Goal: Book appointment/travel/reservation

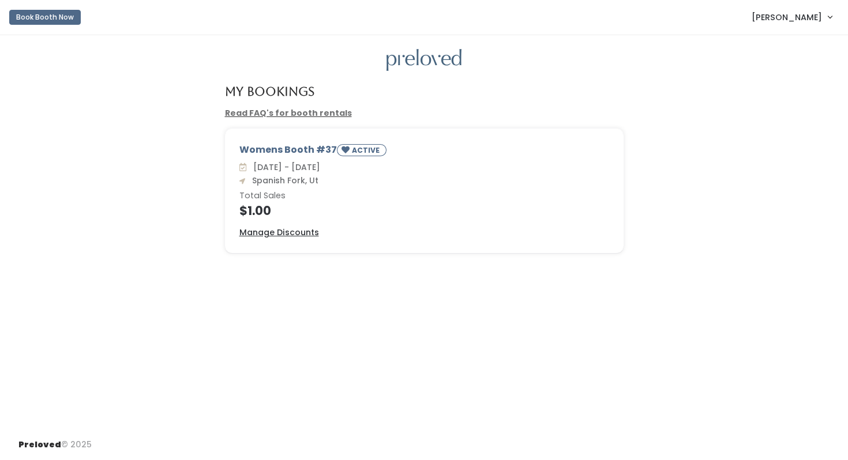
click at [801, 16] on span "[PERSON_NAME]" at bounding box center [787, 17] width 70 height 13
click at [59, 19] on button "Book Booth Now" at bounding box center [45, 17] width 72 height 15
click at [303, 206] on h4 "$1.00" at bounding box center [424, 210] width 370 height 13
